Goal: Download file/media

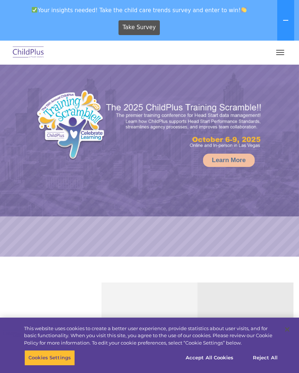
select select "MEDIUM"
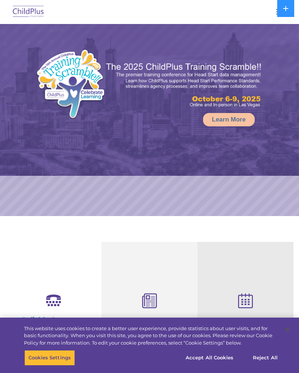
select select "MEDIUM"
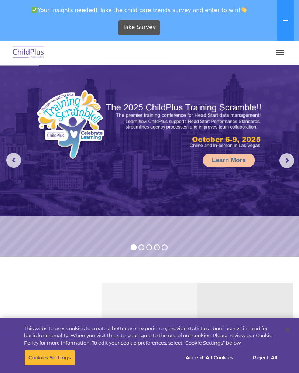
click at [35, 51] on img at bounding box center [28, 52] width 35 height 17
select select "MEDIUM"
click at [281, 47] on button "button" at bounding box center [279, 52] width 15 height 12
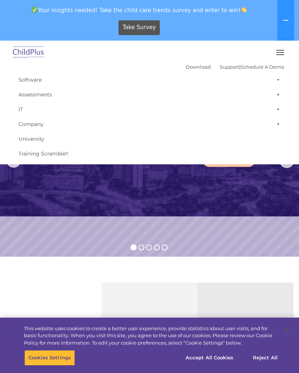
click at [280, 51] on button "button" at bounding box center [279, 52] width 15 height 12
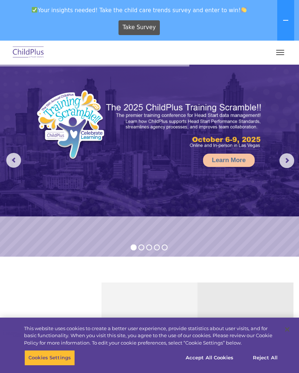
click at [280, 51] on button "button" at bounding box center [279, 52] width 15 height 12
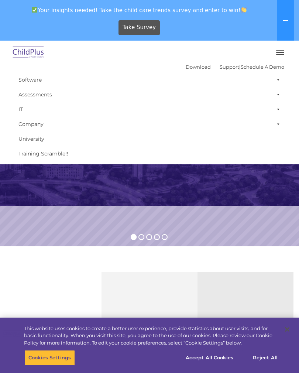
scroll to position [15, 0]
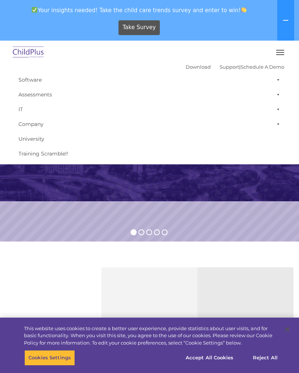
click at [187, 68] on link "Download" at bounding box center [198, 67] width 25 height 6
